Goal: Task Accomplishment & Management: Manage account settings

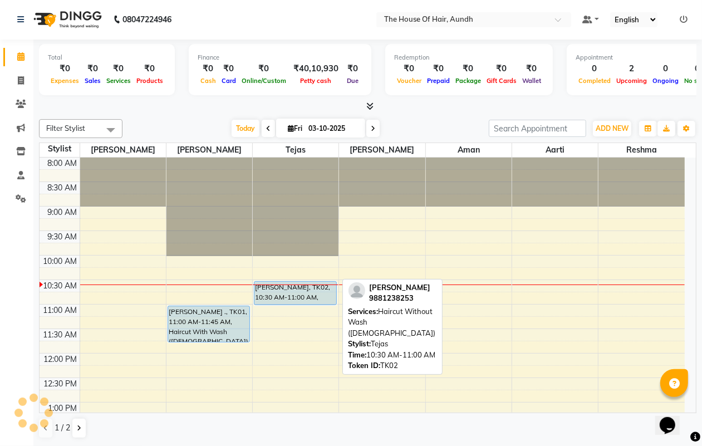
scroll to position [21, 0]
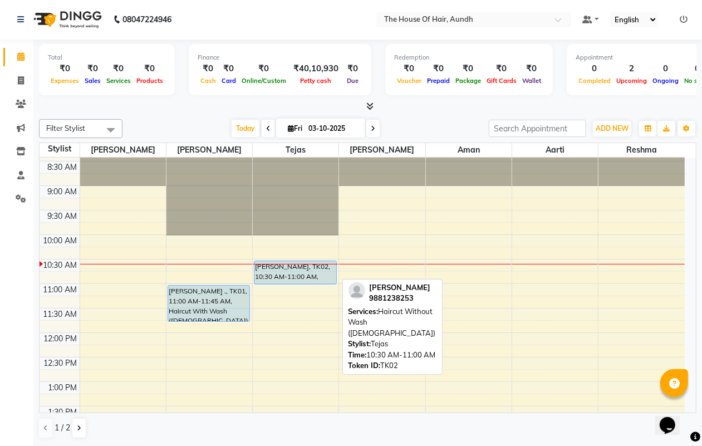
click at [288, 275] on div "[PERSON_NAME], TK02, 10:30 AM-11:00 AM, Haircut Without Wash ([DEMOGRAPHIC_DATA…" at bounding box center [294, 272] width 81 height 23
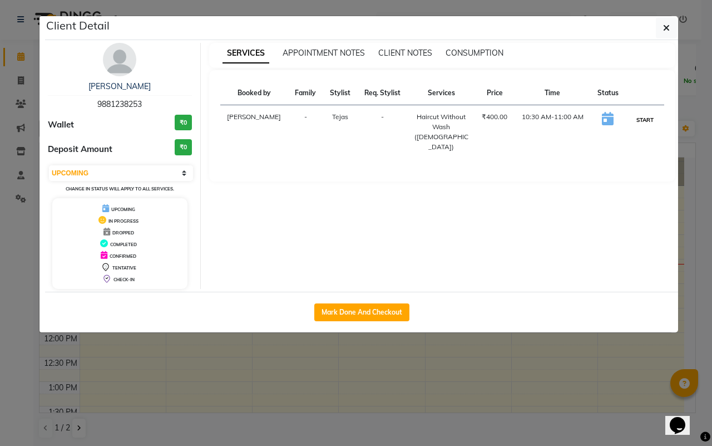
click at [638, 120] on button "START" at bounding box center [645, 120] width 23 height 14
select select "1"
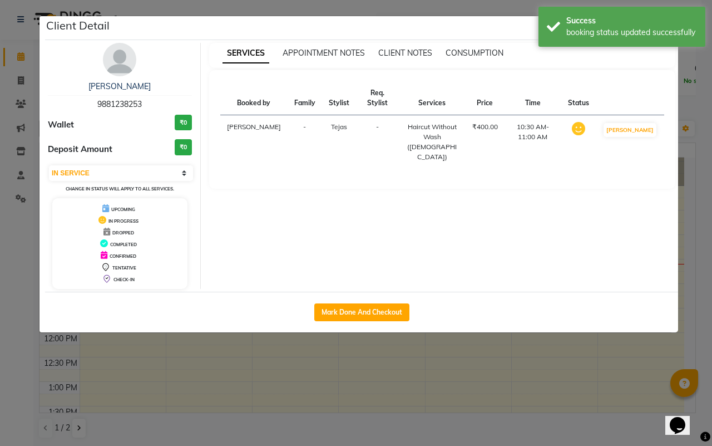
click at [529, 366] on ngb-modal-window "Client Detail [PERSON_NAME] 9881238253 Wallet ₹0 Deposit Amount ₹0 Select IN SE…" at bounding box center [356, 223] width 712 height 446
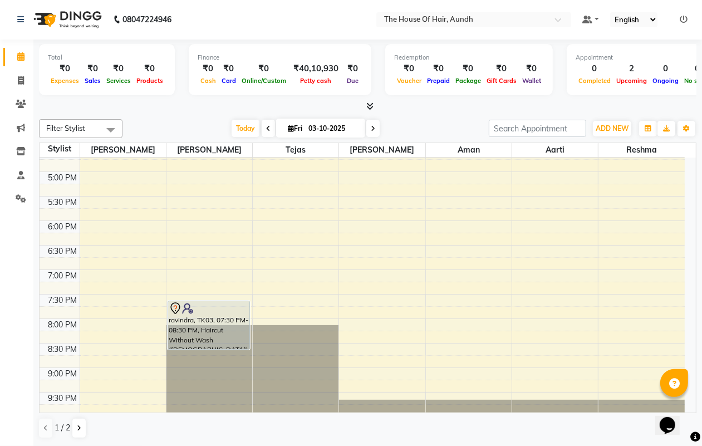
scroll to position [438, 0]
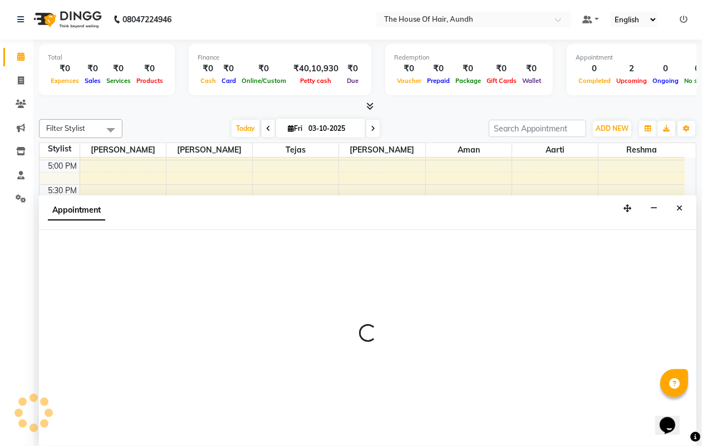
select select "6864"
select select "1200"
select select "tentative"
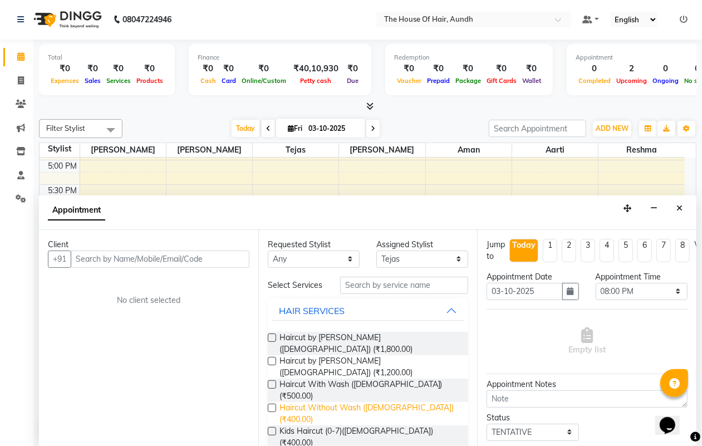
click at [330, 402] on span "Haircut Without Wash ([DEMOGRAPHIC_DATA]) (₹400.00)" at bounding box center [369, 413] width 180 height 23
checkbox input "false"
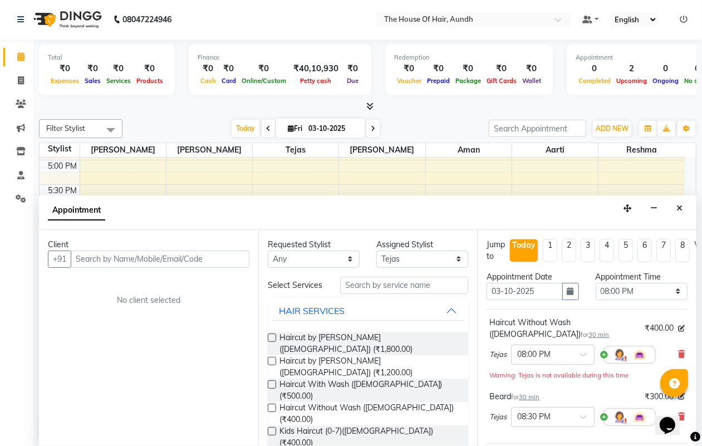
checkbox input "false"
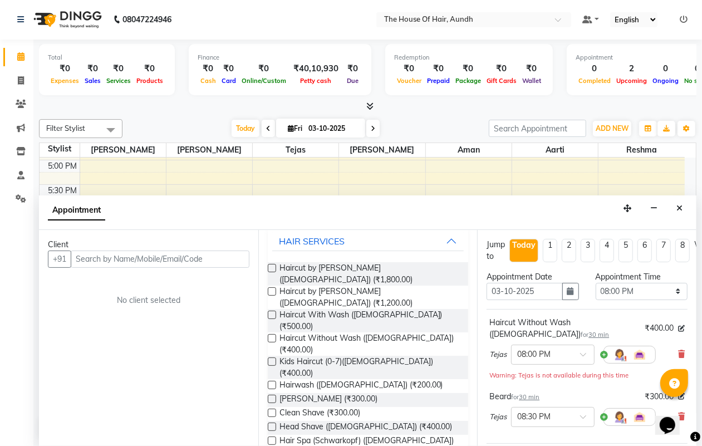
scroll to position [0, 0]
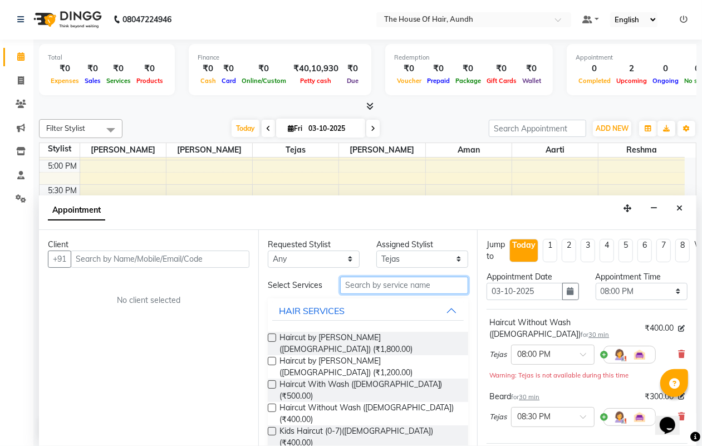
click at [371, 285] on input "text" at bounding box center [404, 285] width 128 height 17
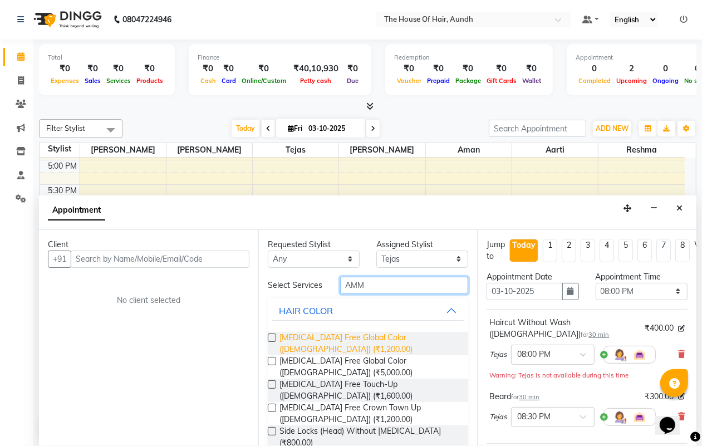
type input "AMM"
click at [338, 340] on span "[MEDICAL_DATA] Free Global Color ([DEMOGRAPHIC_DATA]) (₹1,200.00)" at bounding box center [369, 343] width 180 height 23
checkbox input "false"
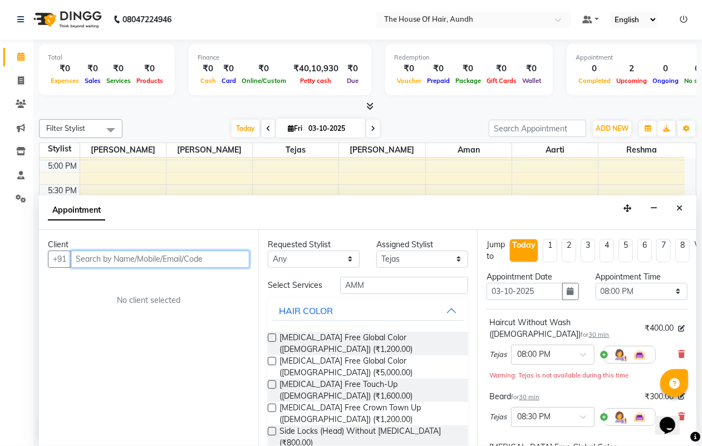
click at [186, 259] on input "text" at bounding box center [160, 258] width 179 height 17
type input "7"
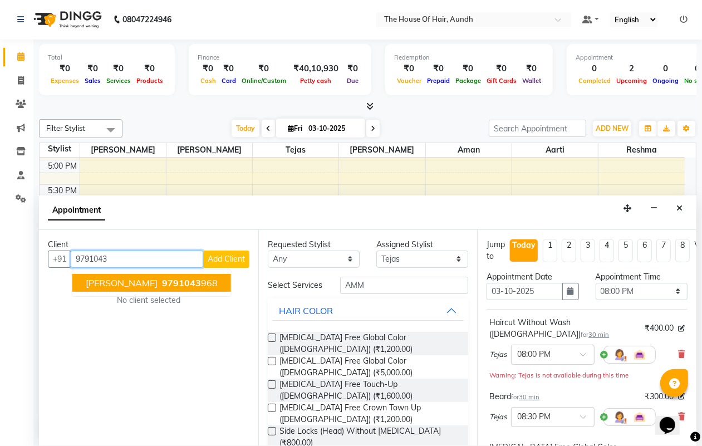
click at [173, 284] on span "9791043" at bounding box center [181, 282] width 39 height 11
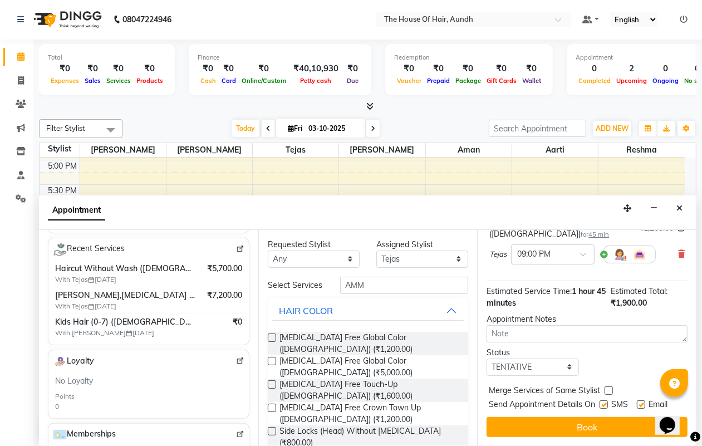
scroll to position [234, 0]
type input "9791043968"
click at [530, 358] on select "Select TENTATIVE CONFIRM CHECK-IN UPCOMING" at bounding box center [532, 366] width 92 height 17
select select "upcoming"
click at [486, 358] on select "Select TENTATIVE CONFIRM CHECK-IN UPCOMING" at bounding box center [532, 366] width 92 height 17
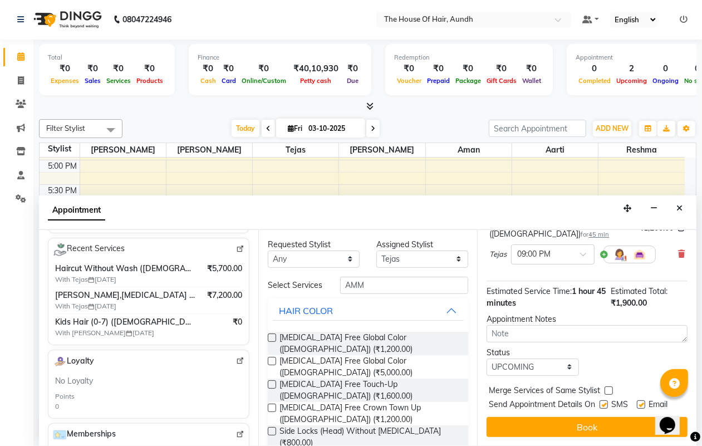
click at [609, 386] on label at bounding box center [608, 390] width 8 height 8
click at [609, 388] on input "checkbox" at bounding box center [607, 391] width 7 height 7
checkbox input "true"
click at [597, 427] on div "Jump to [DATE] 1 2 3 4 5 6 7 8 Weeks Appointment Date [DATE] Appointment Time S…" at bounding box center [586, 338] width 219 height 216
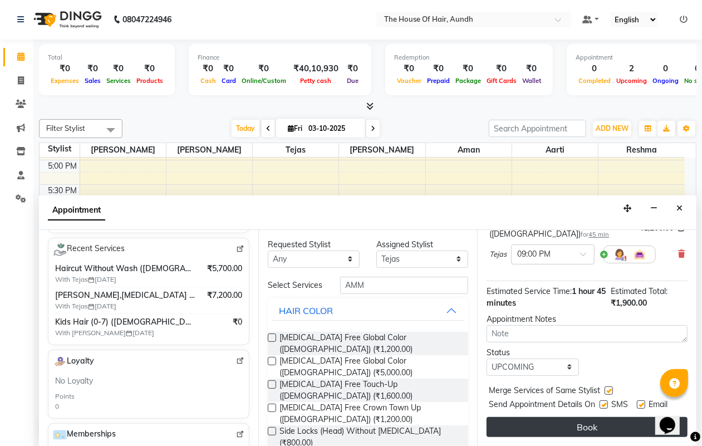
click at [599, 417] on button "Book" at bounding box center [586, 427] width 201 height 20
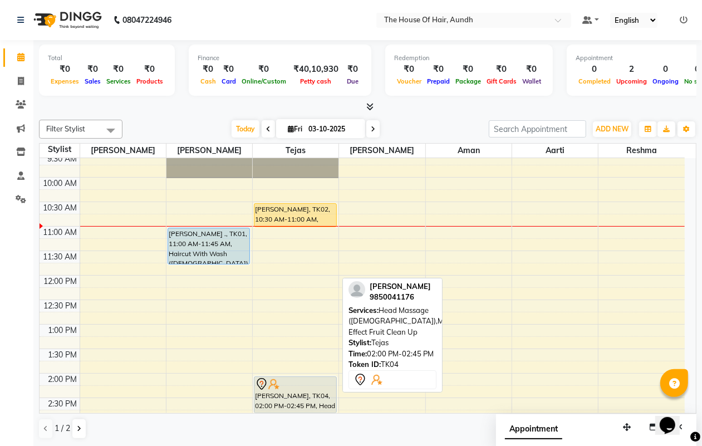
scroll to position [0, 0]
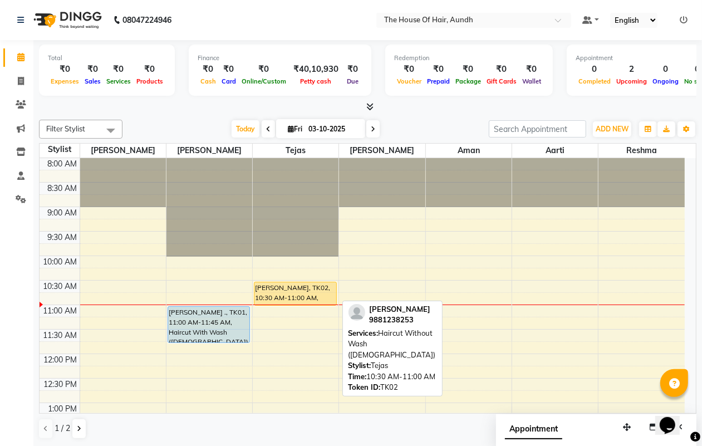
click at [289, 285] on div "[PERSON_NAME], TK02, 10:30 AM-11:00 AM, Haircut Without Wash ([DEMOGRAPHIC_DATA…" at bounding box center [294, 293] width 81 height 23
select select "1"
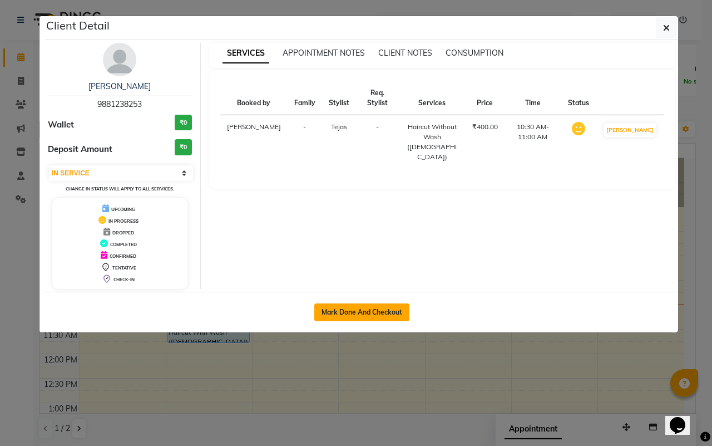
click at [391, 313] on button "Mark Done And Checkout" at bounding box center [361, 312] width 95 height 18
select select "26"
select select "service"
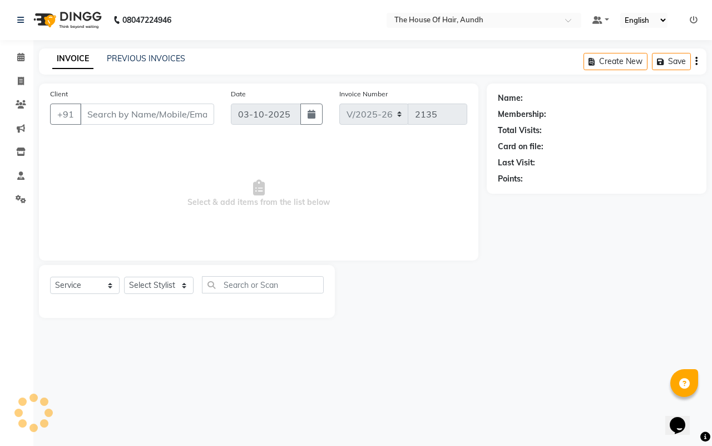
type input "9881238253"
select select "6864"
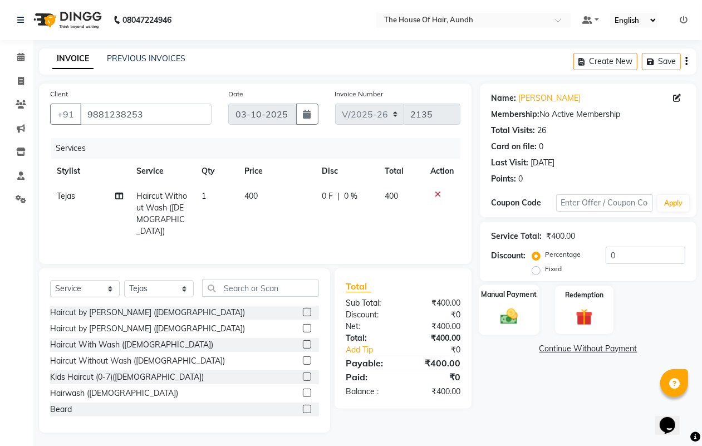
click at [519, 313] on img at bounding box center [509, 316] width 28 height 20
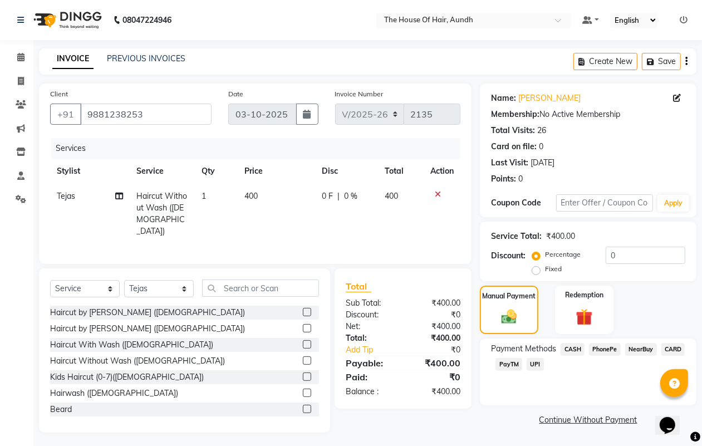
scroll to position [1, 0]
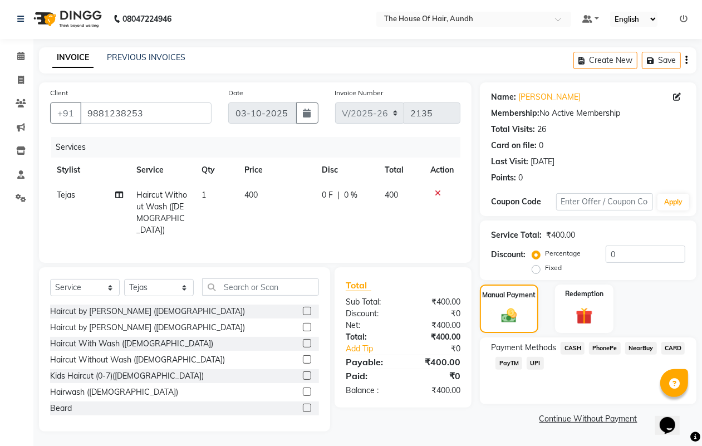
click at [539, 360] on span "UPI" at bounding box center [534, 363] width 17 height 13
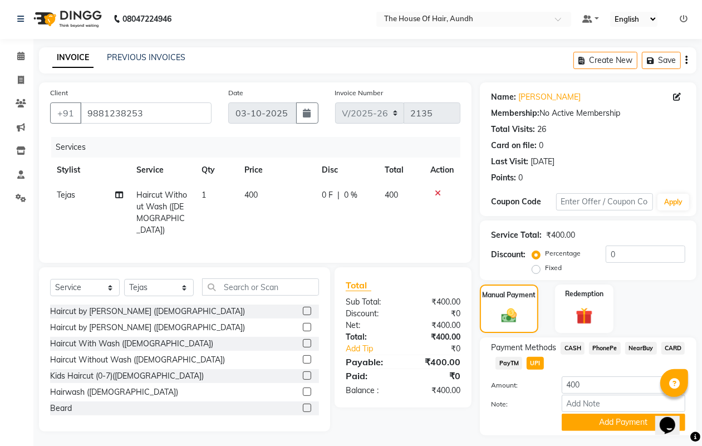
scroll to position [29, 0]
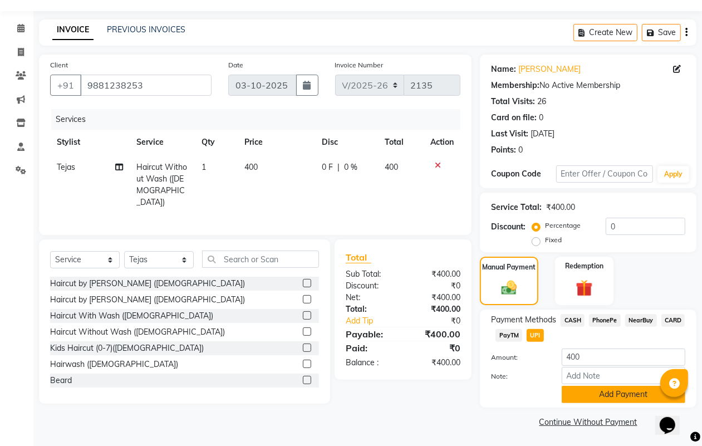
click at [590, 392] on button "Add Payment" at bounding box center [624, 394] width 124 height 17
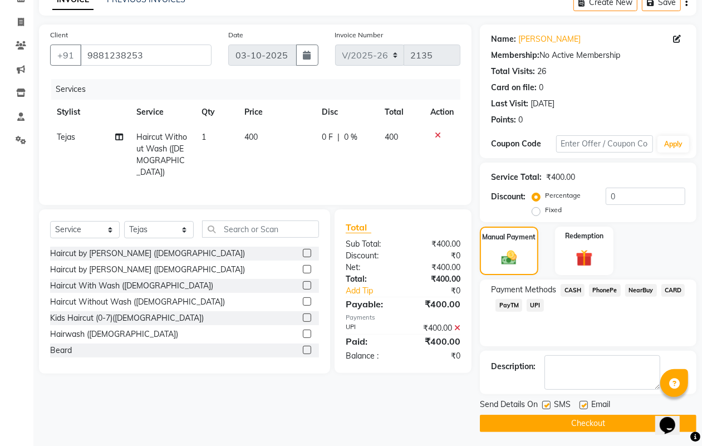
scroll to position [62, 0]
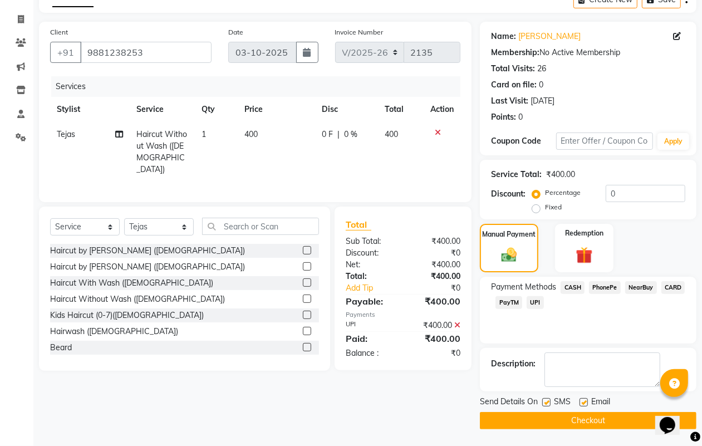
click at [578, 420] on button "Checkout" at bounding box center [588, 420] width 216 height 17
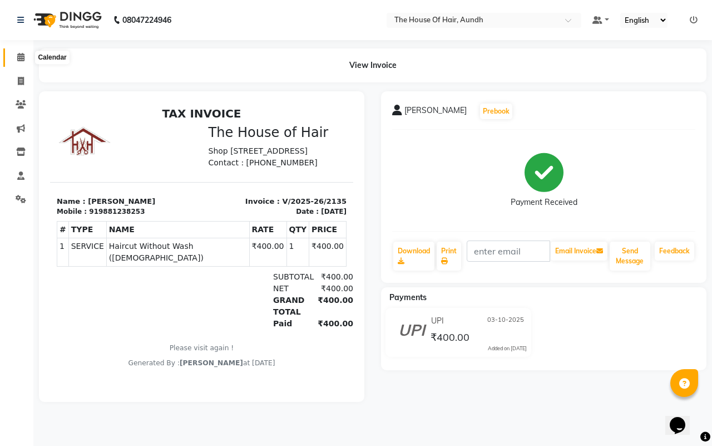
click at [21, 57] on icon at bounding box center [20, 57] width 7 height 8
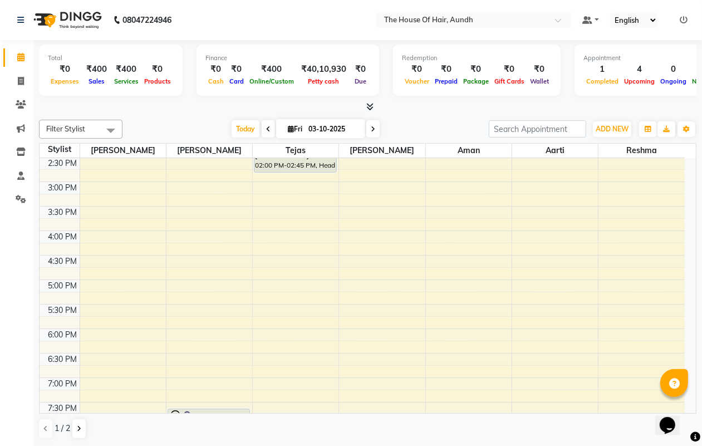
scroll to position [348, 0]
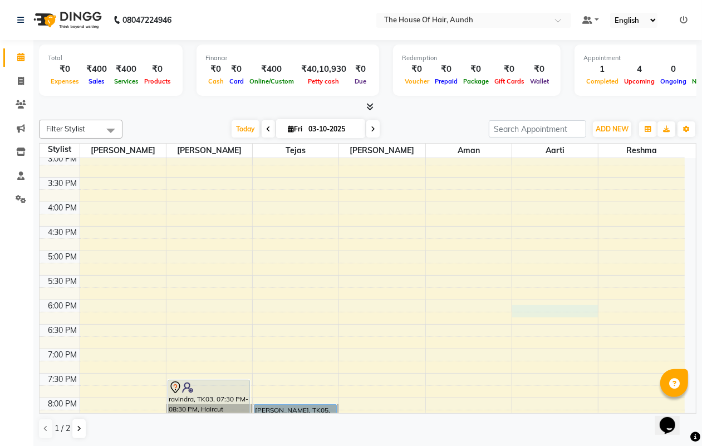
click at [544, 310] on div "8:00 AM 8:30 AM 9:00 AM 9:30 AM 10:00 AM 10:30 AM 11:00 AM 11:30 AM 12:00 PM 12…" at bounding box center [362, 152] width 645 height 685
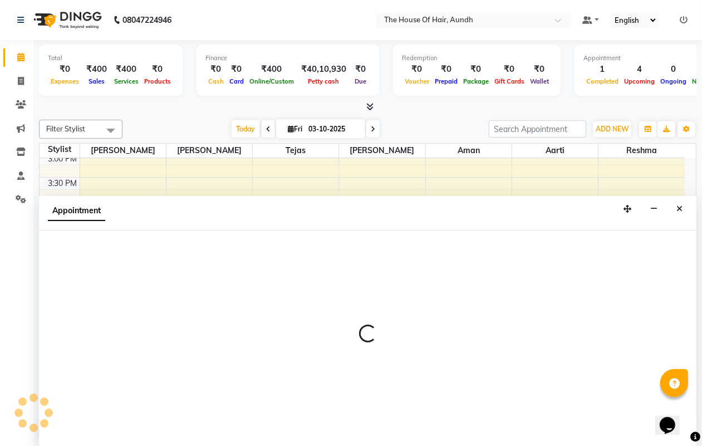
scroll to position [1, 0]
select select "26084"
select select "1080"
select select "tentative"
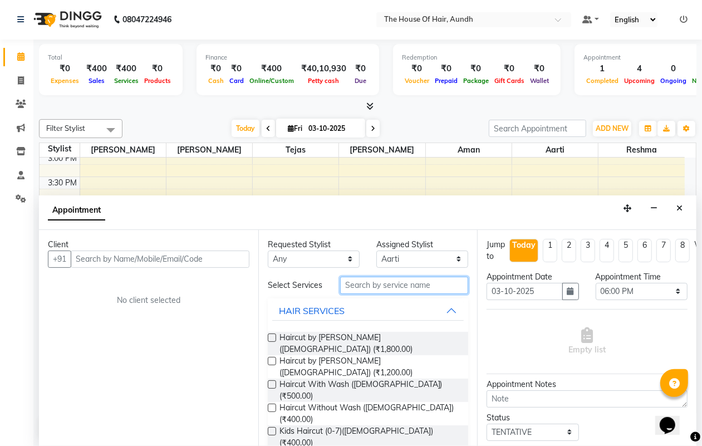
click at [371, 287] on input "text" at bounding box center [404, 285] width 128 height 17
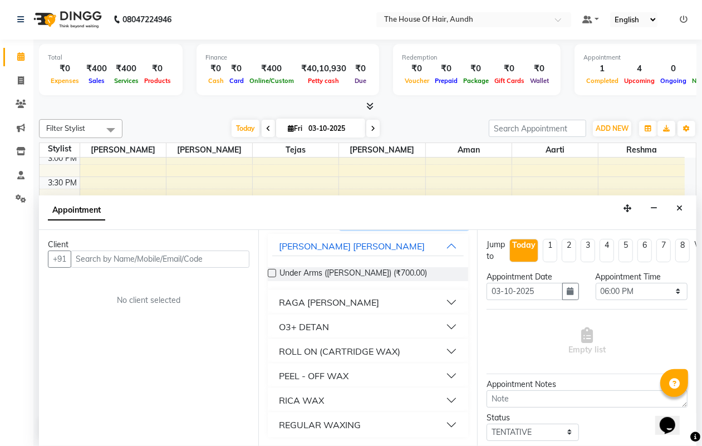
scroll to position [70, 0]
type input "UNDER ARMS"
click at [442, 398] on button "RICA WAX" at bounding box center [368, 400] width 192 height 20
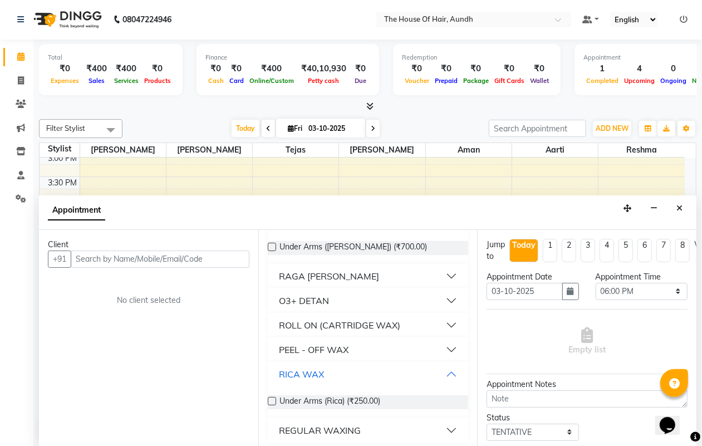
scroll to position [102, 0]
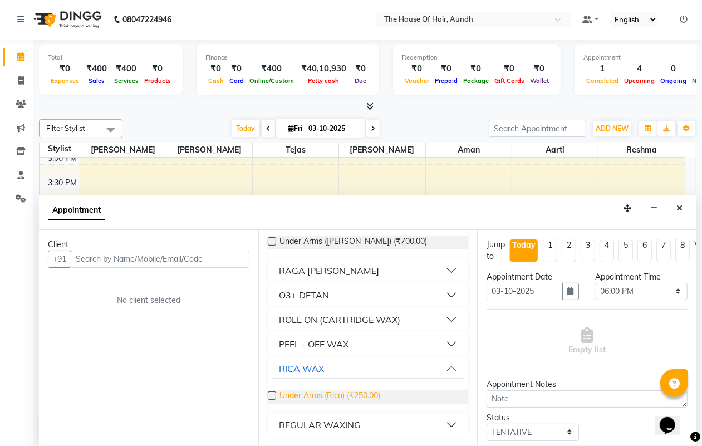
click at [331, 393] on span "Under Arms (Rica) (₹250.00)" at bounding box center [329, 397] width 101 height 14
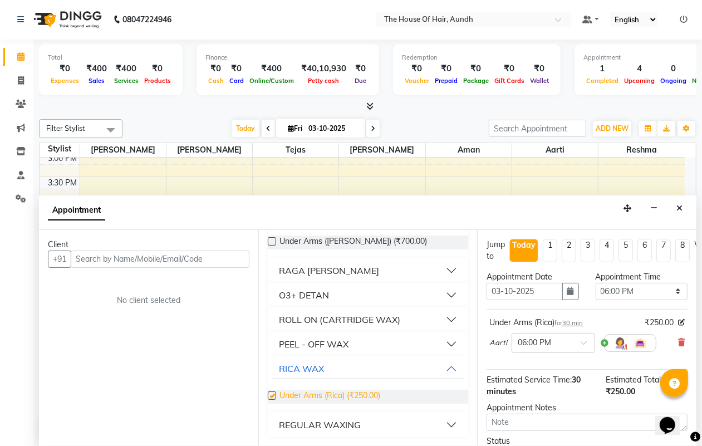
checkbox input "false"
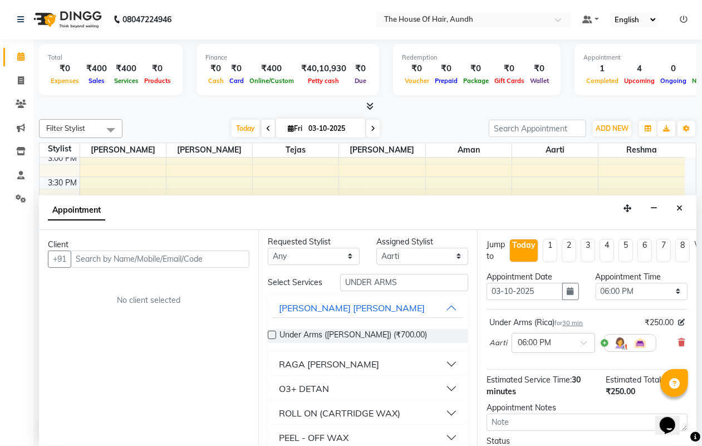
scroll to position [0, 0]
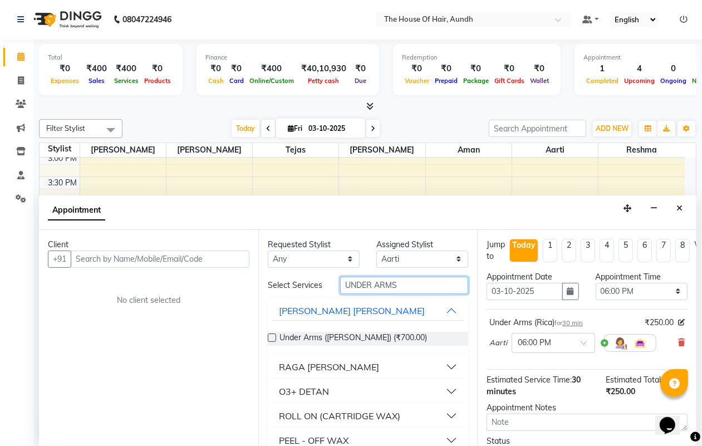
drag, startPoint x: 401, startPoint y: 287, endPoint x: 311, endPoint y: 293, distance: 90.4
click at [311, 293] on div "Select Services UNDER ARMS" at bounding box center [368, 285] width 218 height 17
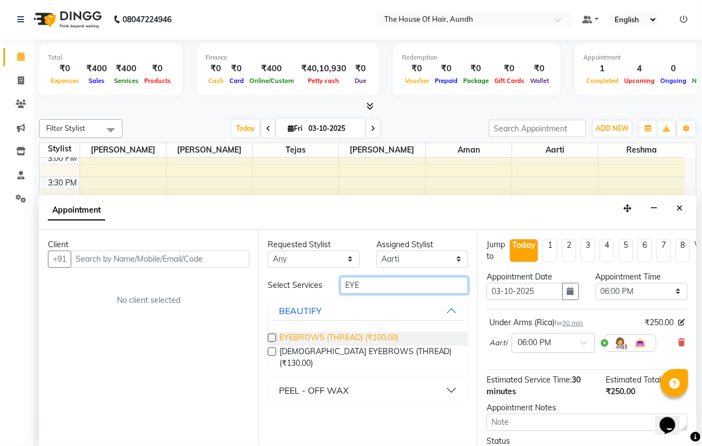
type input "EYE"
click at [306, 337] on span "EYEBROWS (THREAD) (₹100.00)" at bounding box center [338, 339] width 119 height 14
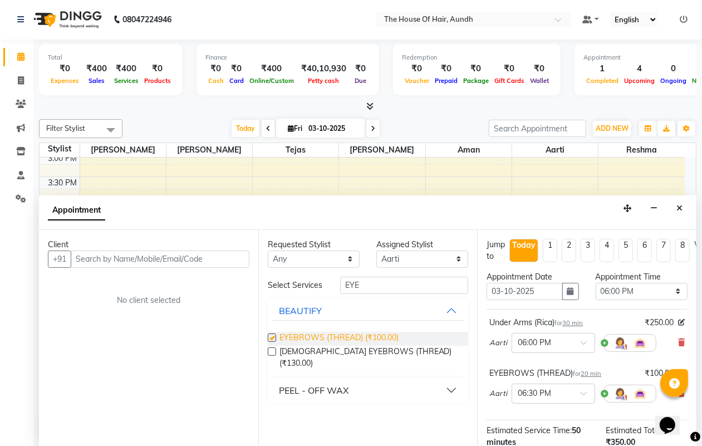
checkbox input "false"
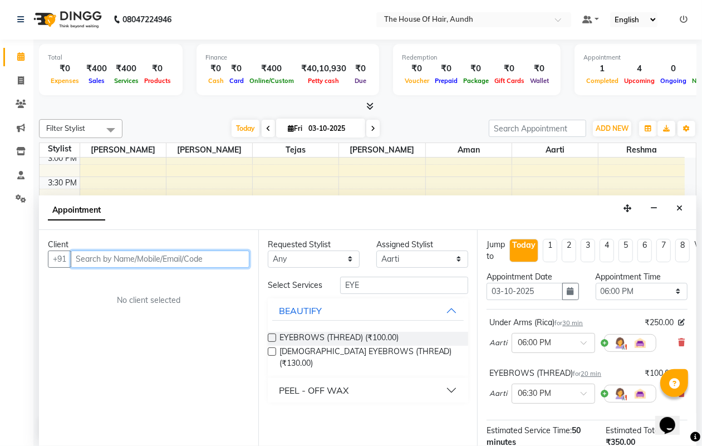
click at [149, 259] on input "text" at bounding box center [160, 258] width 179 height 17
click at [135, 252] on input "text" at bounding box center [160, 258] width 179 height 17
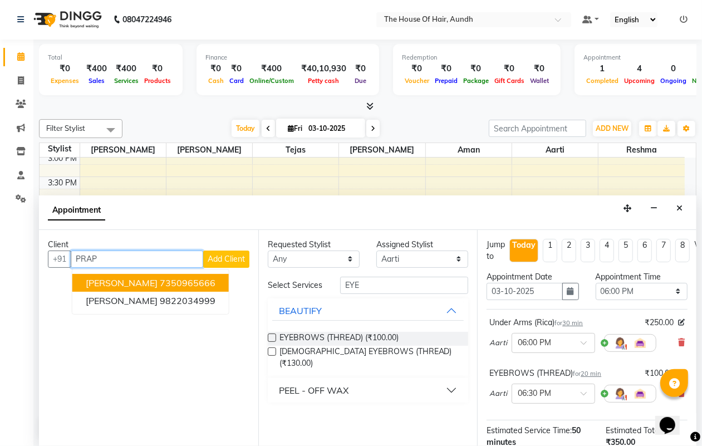
click at [160, 282] on ngb-highlight "7350965666" at bounding box center [188, 282] width 56 height 11
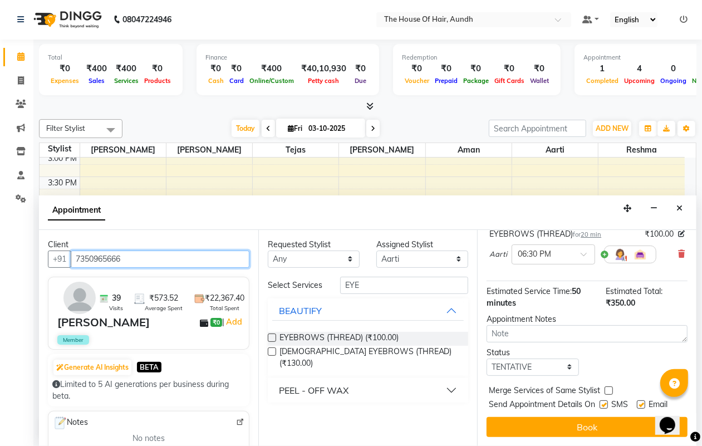
scroll to position [159, 0]
type input "7350965666"
click at [540, 358] on select "Select TENTATIVE CONFIRM CHECK-IN UPCOMING" at bounding box center [532, 366] width 92 height 17
select select "upcoming"
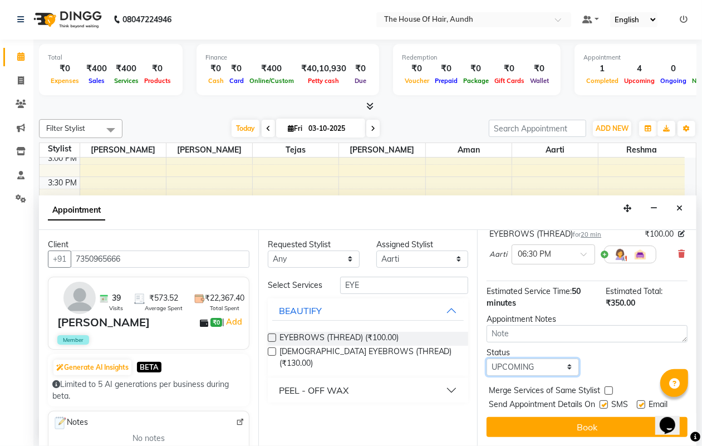
click at [486, 358] on select "Select TENTATIVE CONFIRM CHECK-IN UPCOMING" at bounding box center [532, 366] width 92 height 17
click at [608, 386] on label at bounding box center [608, 390] width 8 height 8
click at [608, 388] on input "checkbox" at bounding box center [607, 391] width 7 height 7
checkbox input "true"
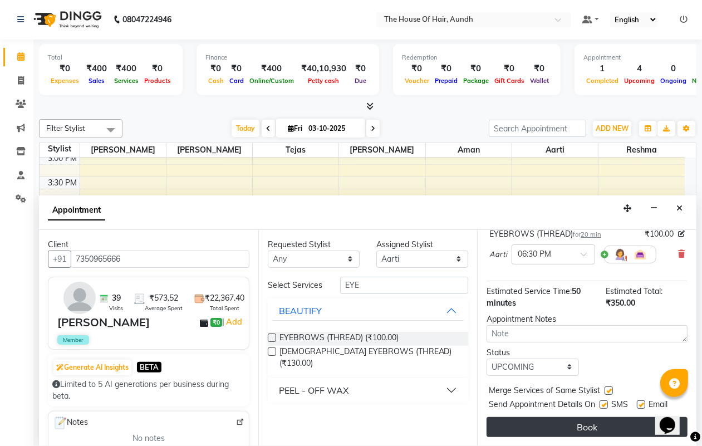
click at [591, 417] on button "Book" at bounding box center [586, 427] width 201 height 20
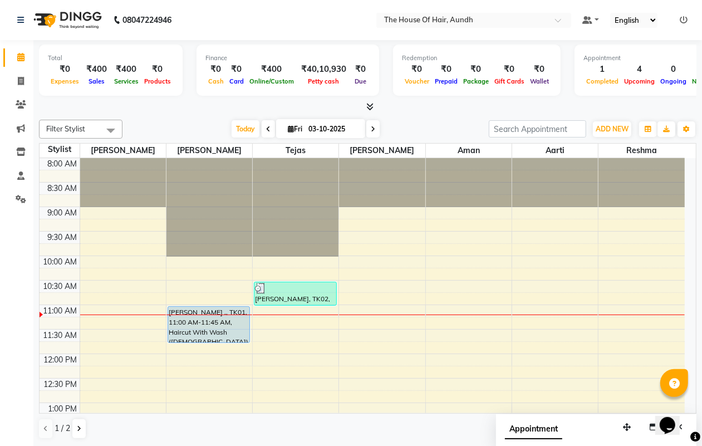
scroll to position [70, 0]
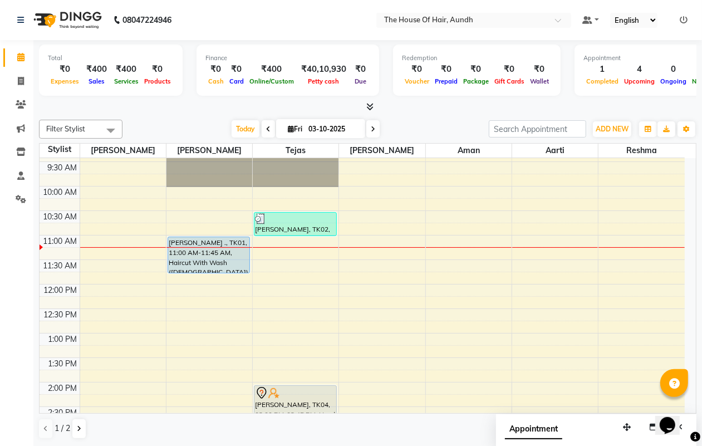
click at [357, 316] on div "8:00 AM 8:30 AM 9:00 AM 9:30 AM 10:00 AM 10:30 AM 11:00 AM 11:30 AM 12:00 PM 12…" at bounding box center [362, 430] width 645 height 685
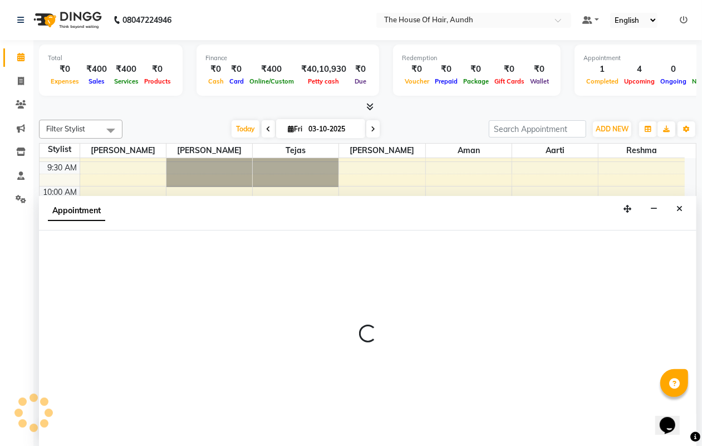
select select "32779"
select select "750"
select select "tentative"
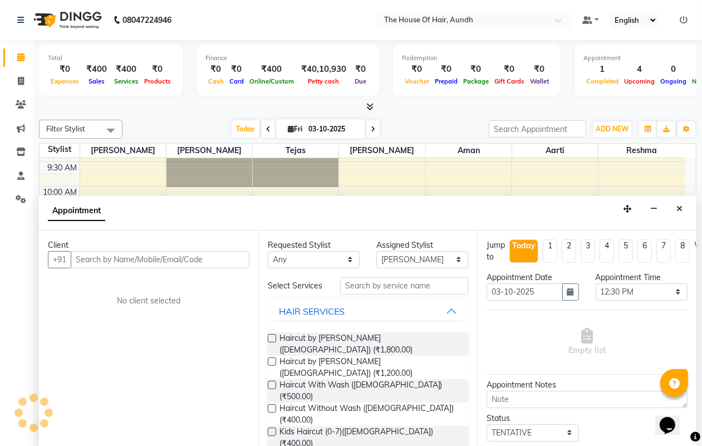
scroll to position [1, 0]
click at [379, 291] on input "text" at bounding box center [404, 285] width 128 height 17
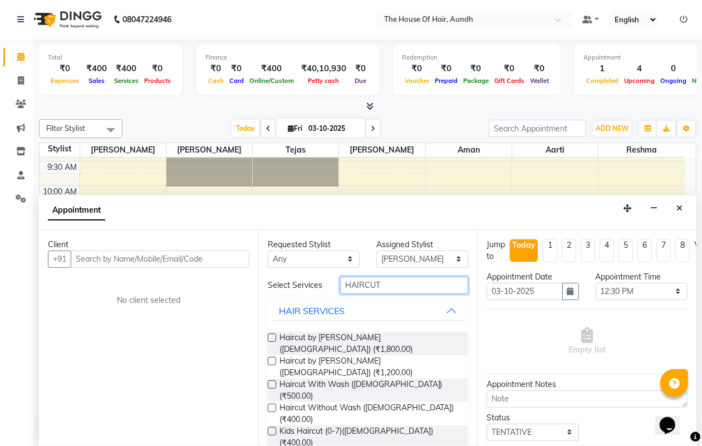
type input "HAIRCUT"
checkbox input "false"
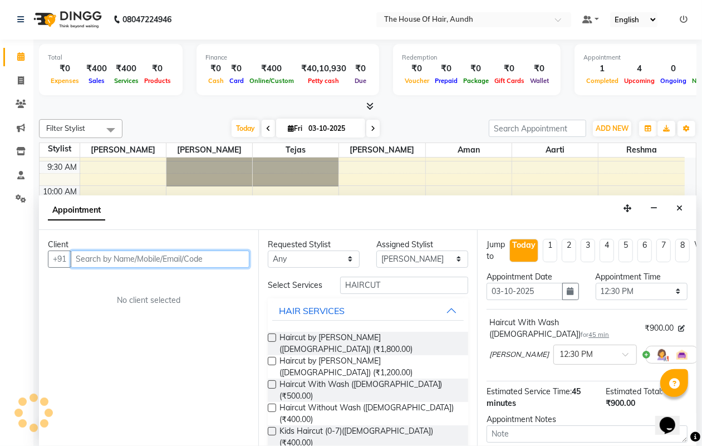
click at [145, 259] on input "text" at bounding box center [160, 258] width 179 height 17
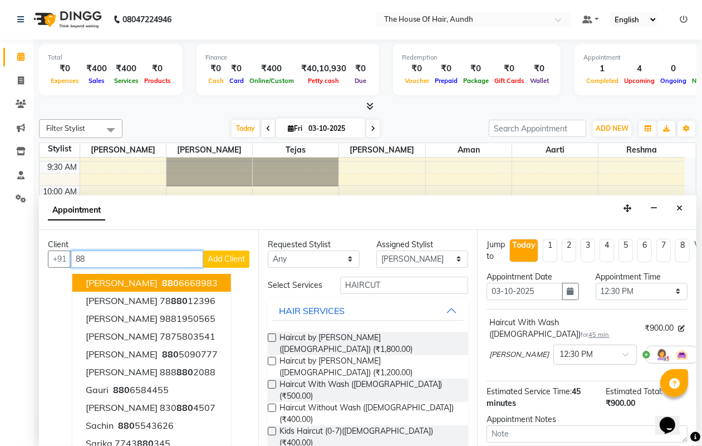
type input "8"
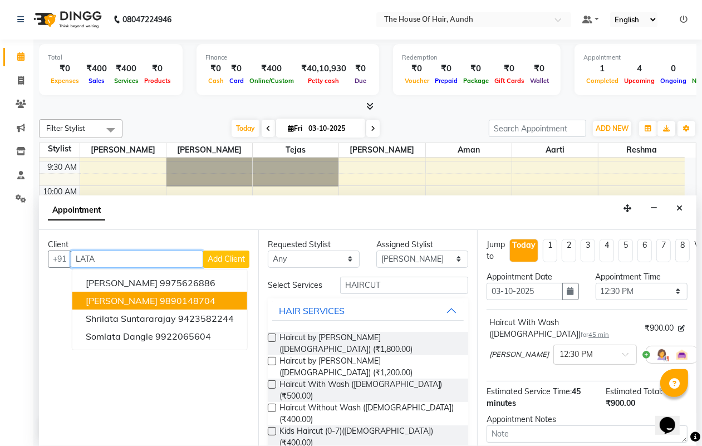
click at [160, 301] on ngb-highlight "9890148704" at bounding box center [188, 300] width 56 height 11
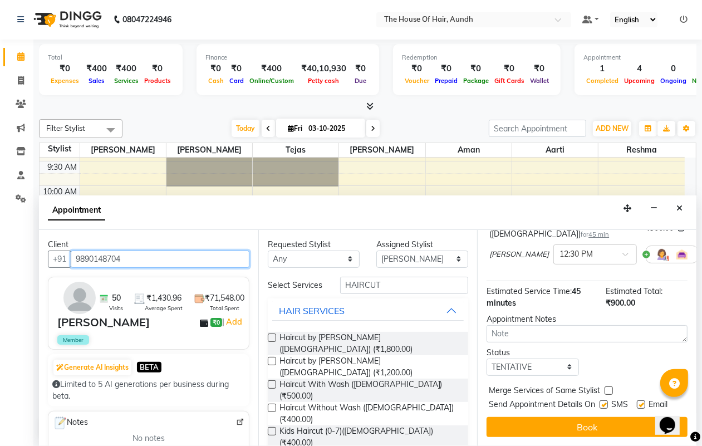
scroll to position [109, 0]
type input "9890148704"
click at [529, 358] on select "Select TENTATIVE CONFIRM CHECK-IN UPCOMING" at bounding box center [532, 366] width 92 height 17
select select "upcoming"
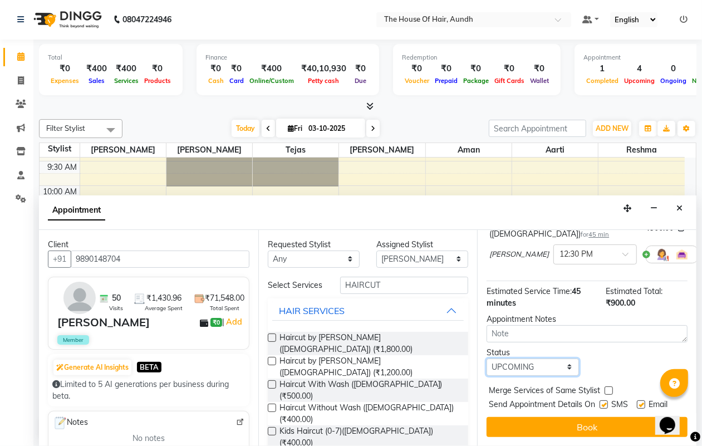
click at [486, 358] on select "Select TENTATIVE CONFIRM CHECK-IN UPCOMING" at bounding box center [532, 366] width 92 height 17
drag, startPoint x: 607, startPoint y: 369, endPoint x: 583, endPoint y: 397, distance: 36.7
click at [604, 386] on label at bounding box center [608, 390] width 8 height 8
click at [604, 388] on input "checkbox" at bounding box center [607, 391] width 7 height 7
checkbox input "true"
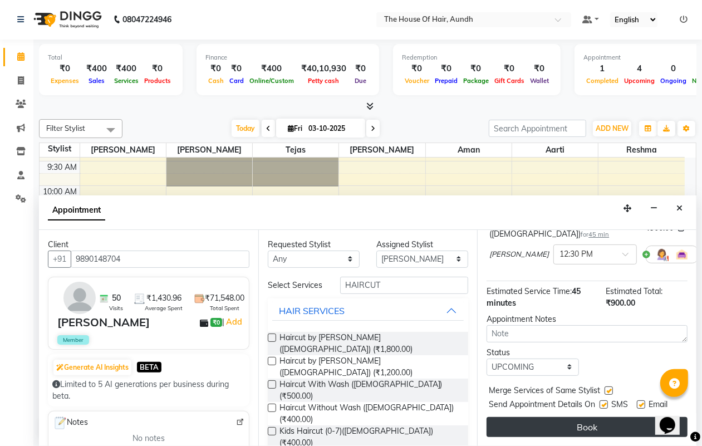
click at [573, 419] on button "Book" at bounding box center [586, 427] width 201 height 20
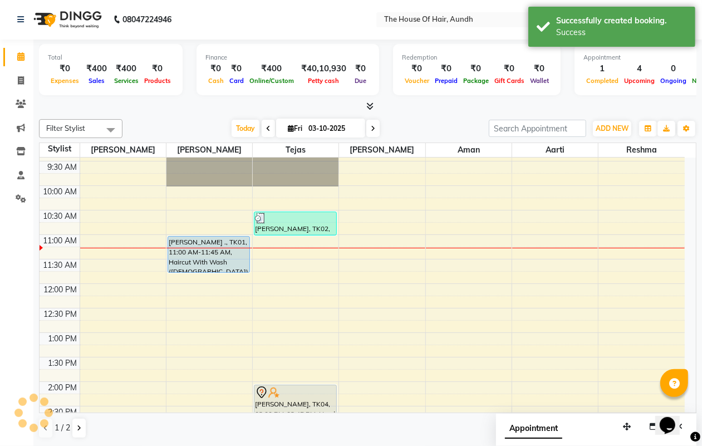
scroll to position [0, 0]
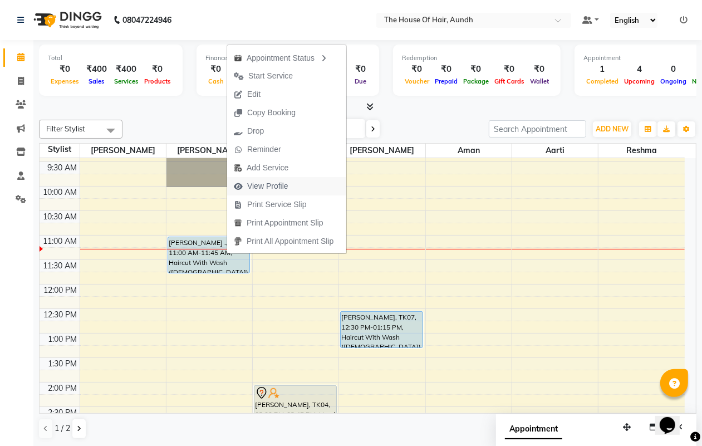
click at [279, 184] on span "View Profile" at bounding box center [267, 186] width 41 height 12
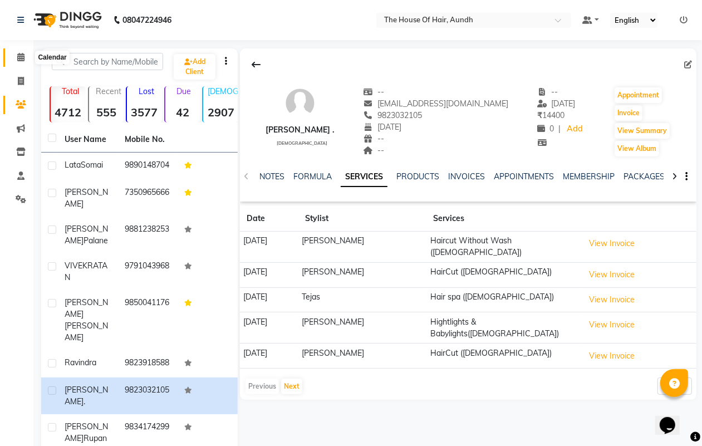
click at [16, 57] on span at bounding box center [20, 57] width 19 height 13
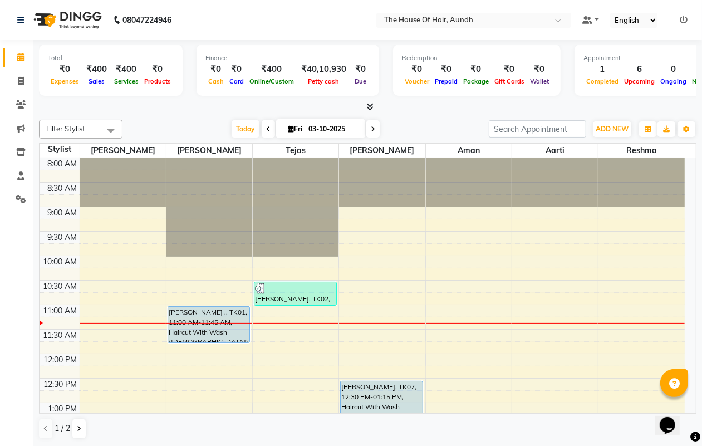
click at [266, 129] on icon at bounding box center [268, 129] width 4 height 7
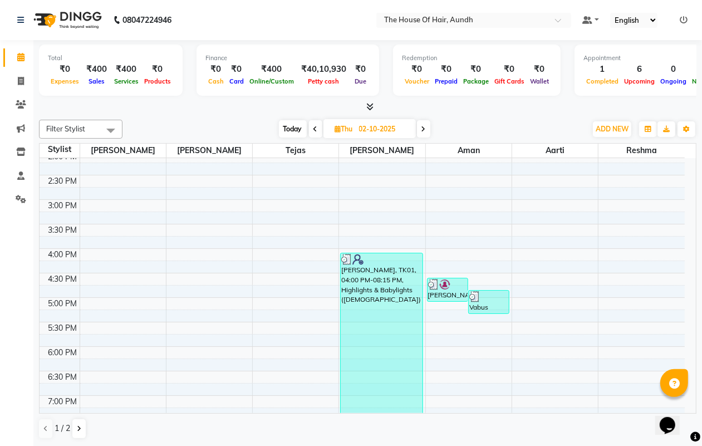
scroll to position [299, 0]
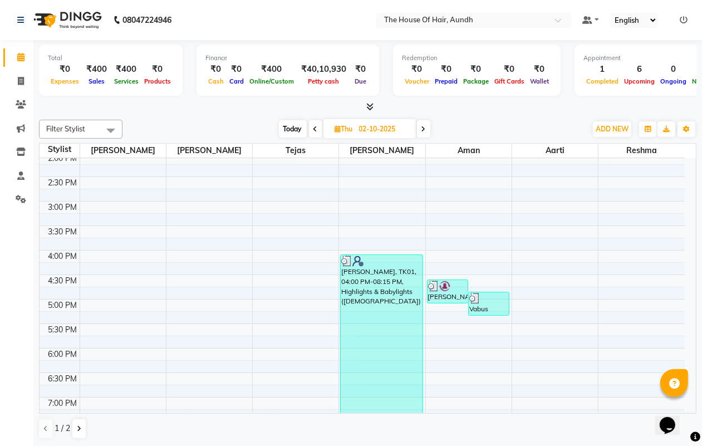
click at [296, 127] on span "Today" at bounding box center [293, 128] width 28 height 17
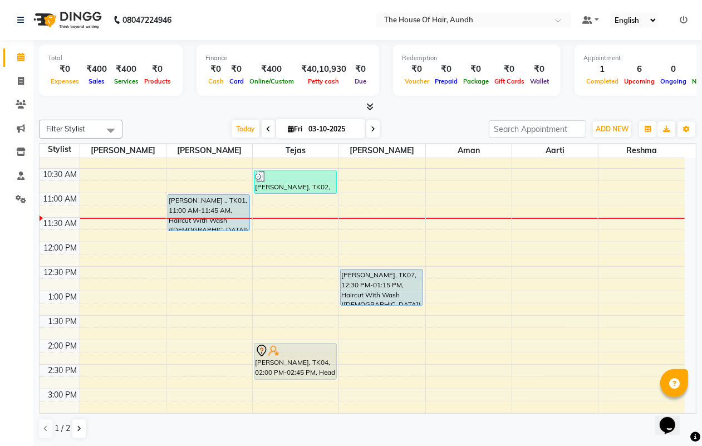
scroll to position [79, 0]
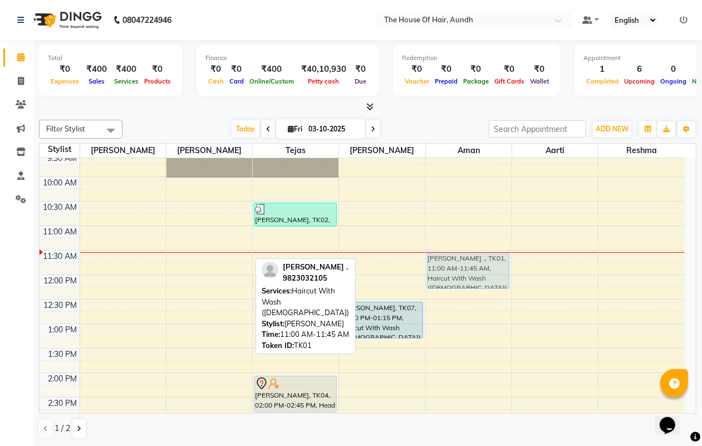
drag, startPoint x: 204, startPoint y: 237, endPoint x: 469, endPoint y: 262, distance: 266.1
click at [469, 262] on tr "[PERSON_NAME] ., TK01, 11:00 AM-11:45 AM, Haircut With Wash ([DEMOGRAPHIC_DATA]…" at bounding box center [362, 421] width 645 height 685
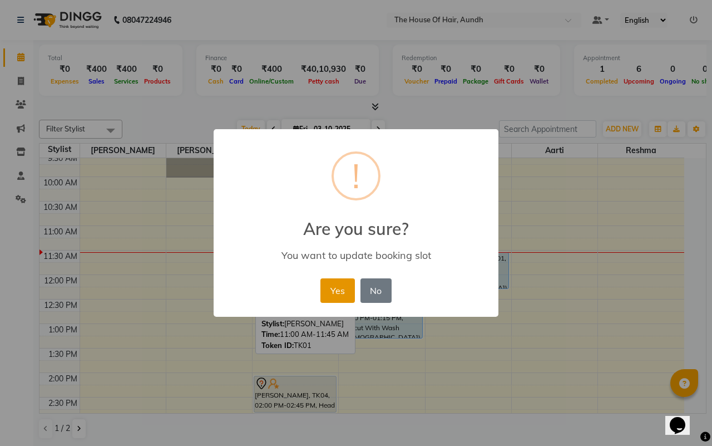
click at [338, 281] on button "Yes" at bounding box center [338, 290] width 34 height 24
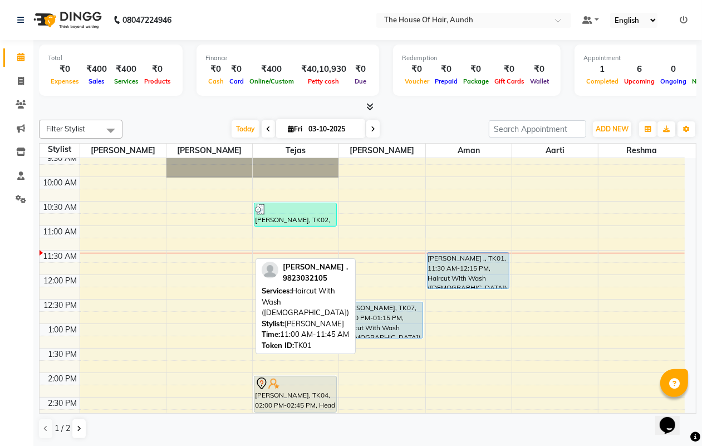
click at [263, 125] on span at bounding box center [268, 128] width 13 height 17
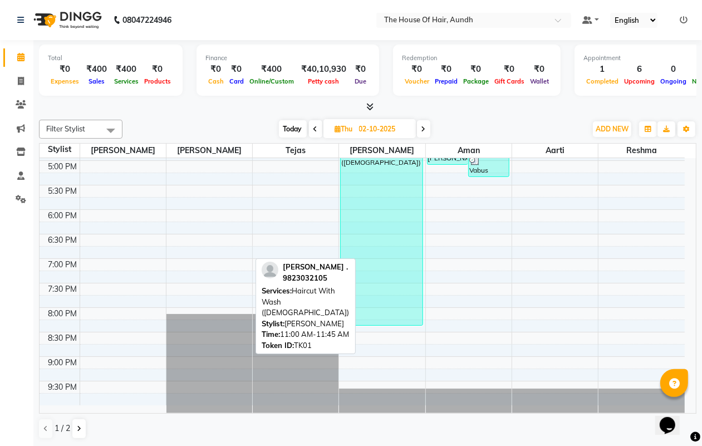
scroll to position [368, 0]
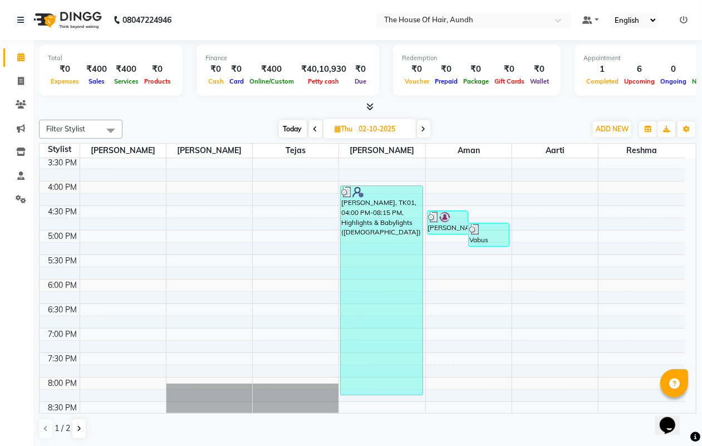
click at [294, 130] on span "Today" at bounding box center [293, 128] width 28 height 17
type input "03-10-2025"
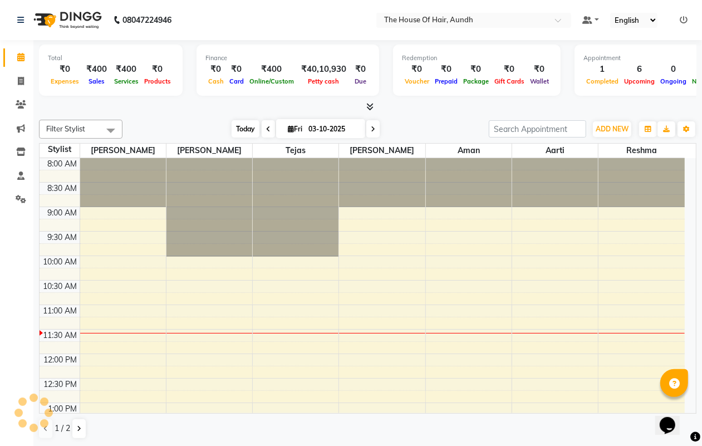
scroll to position [149, 0]
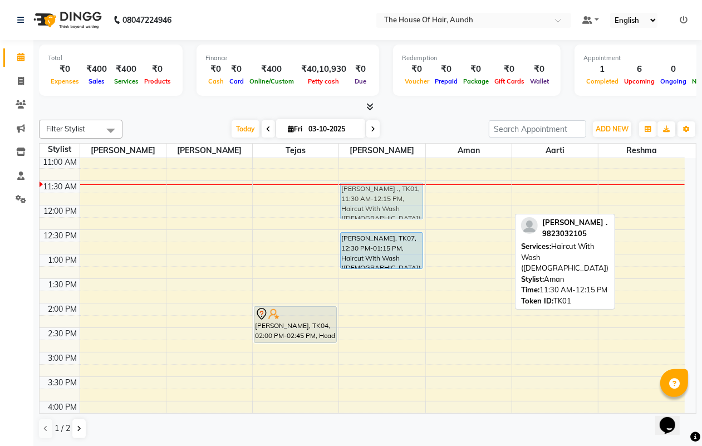
drag, startPoint x: 441, startPoint y: 198, endPoint x: 360, endPoint y: 198, distance: 81.8
click at [360, 198] on tr "ravindra, TK03, 07:30 PM-08:30 PM, Haircut Without Wash ([DEMOGRAPHIC_DATA]),[P…" at bounding box center [362, 351] width 645 height 685
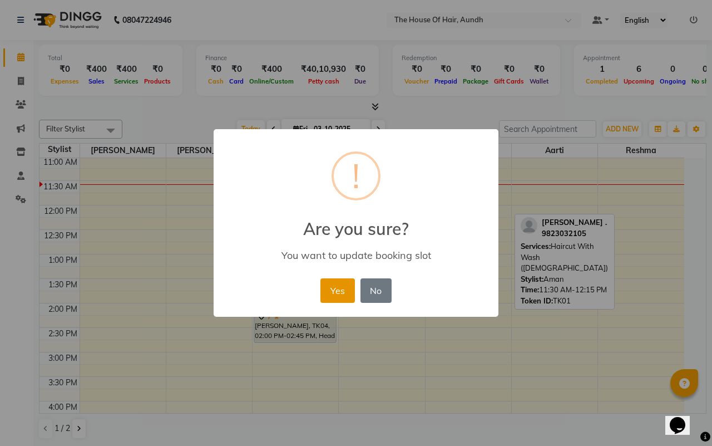
click at [336, 291] on button "Yes" at bounding box center [338, 290] width 34 height 24
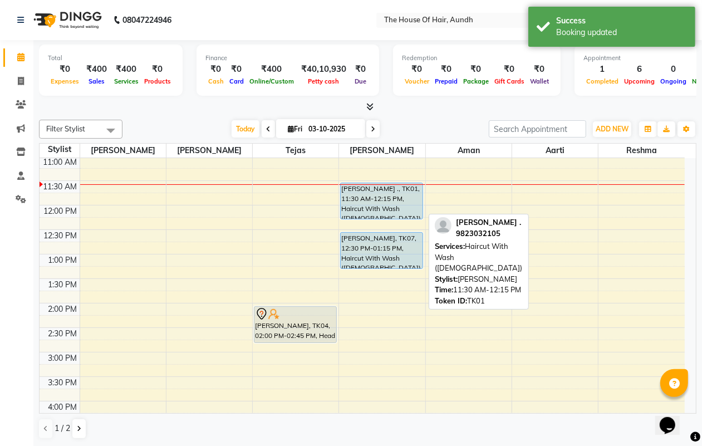
click at [391, 200] on div "[PERSON_NAME] ., TK01, 11:30 AM-12:15 PM, Haircut With Wash ([DEMOGRAPHIC_DATA])" at bounding box center [381, 201] width 81 height 36
click at [392, 200] on div "[PERSON_NAME] ., TK01, 11:30 AM-12:15 PM, Haircut With Wash ([DEMOGRAPHIC_DATA])" at bounding box center [381, 201] width 81 height 36
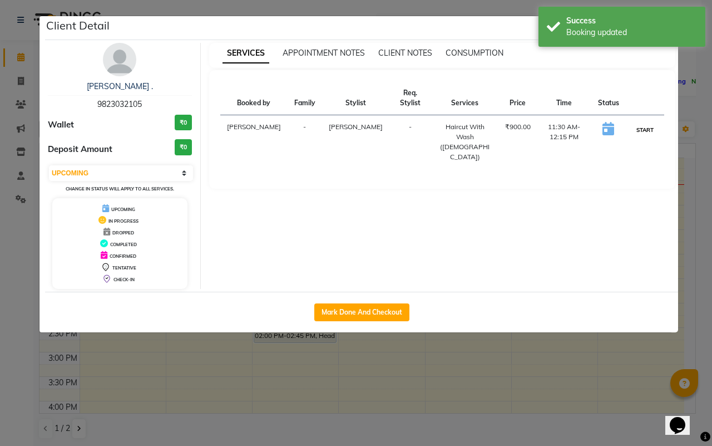
click at [641, 123] on button "START" at bounding box center [645, 130] width 23 height 14
select select "1"
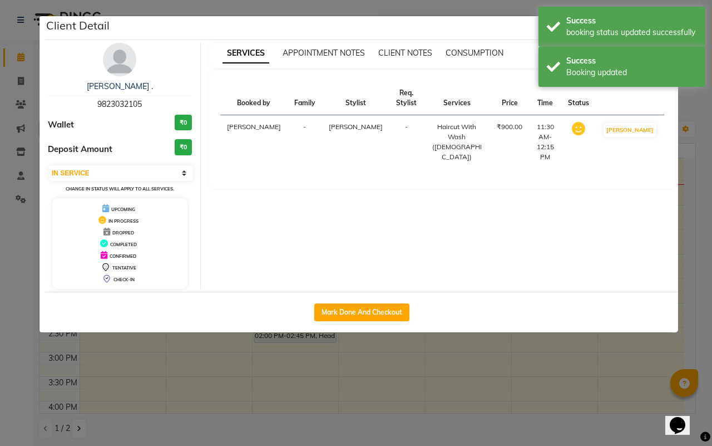
click at [513, 376] on ngb-modal-window "Client Detail [PERSON_NAME] . 9823032105 Wallet ₹0 Deposit Amount ₹0 Select IN …" at bounding box center [356, 223] width 712 height 446
